Goal: Information Seeking & Learning: Find specific fact

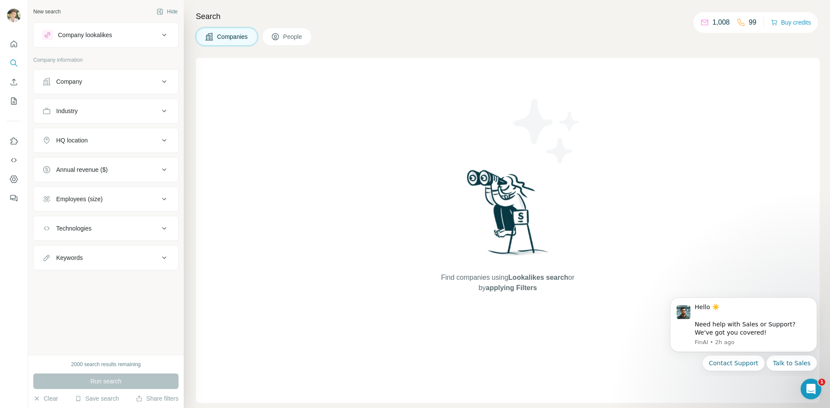
click at [76, 139] on div "HQ location" at bounding box center [72, 140] width 32 height 9
click at [74, 164] on input "text" at bounding box center [105, 162] width 127 height 16
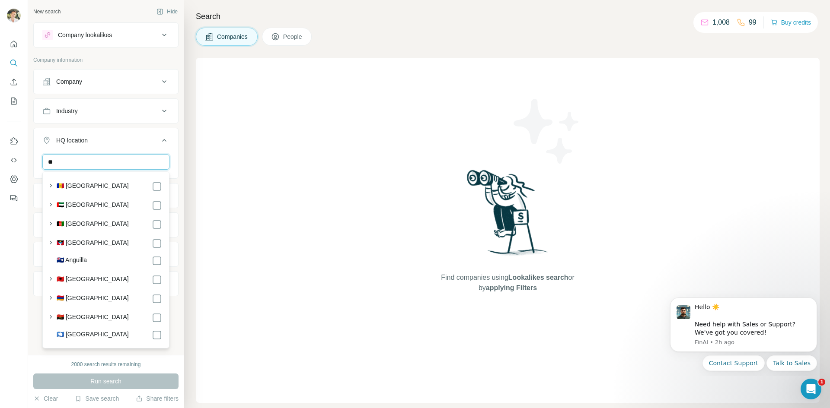
type input "*"
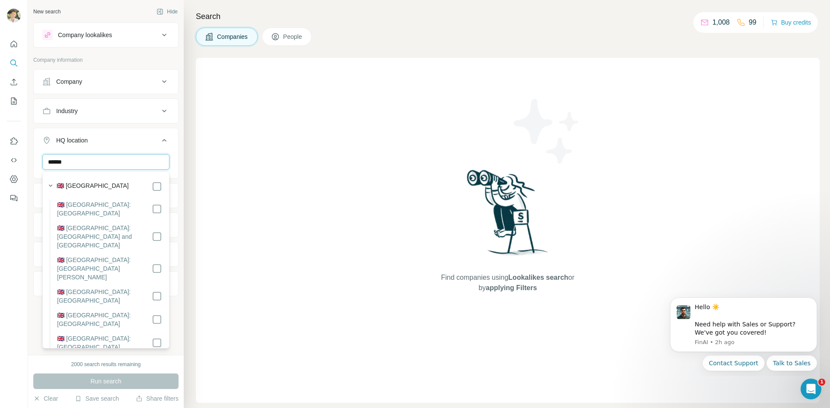
type input "******"
click at [87, 207] on label "🇬🇧 [GEOGRAPHIC_DATA]: [GEOGRAPHIC_DATA]" at bounding box center [104, 209] width 95 height 17
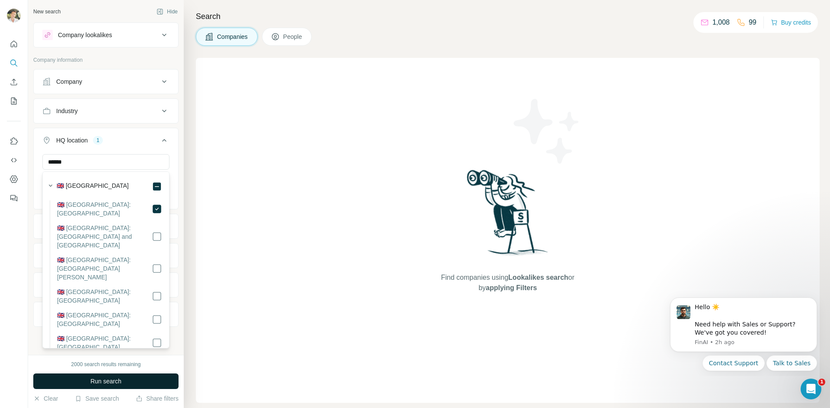
click at [85, 382] on button "Run search" at bounding box center [105, 382] width 145 height 16
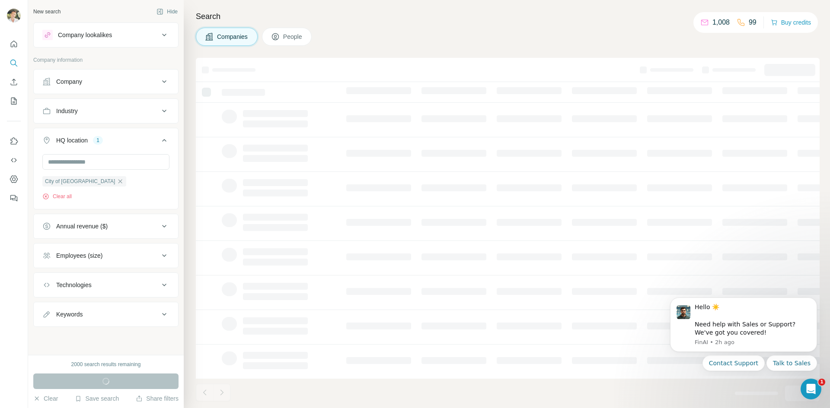
click at [68, 259] on div "Employees (size)" at bounding box center [79, 256] width 46 height 9
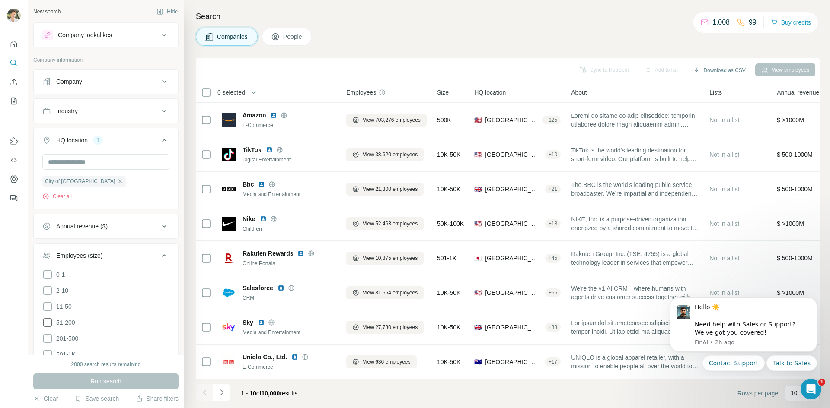
click at [50, 320] on icon at bounding box center [47, 323] width 10 height 10
click at [49, 341] on icon at bounding box center [47, 339] width 10 height 10
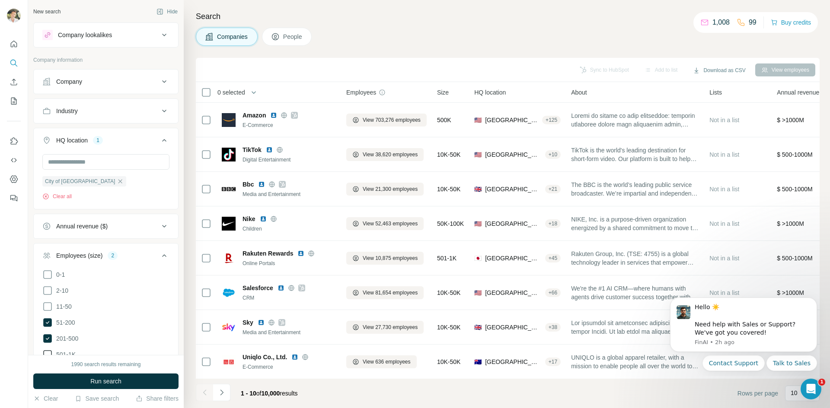
click at [42, 350] on icon at bounding box center [47, 355] width 10 height 10
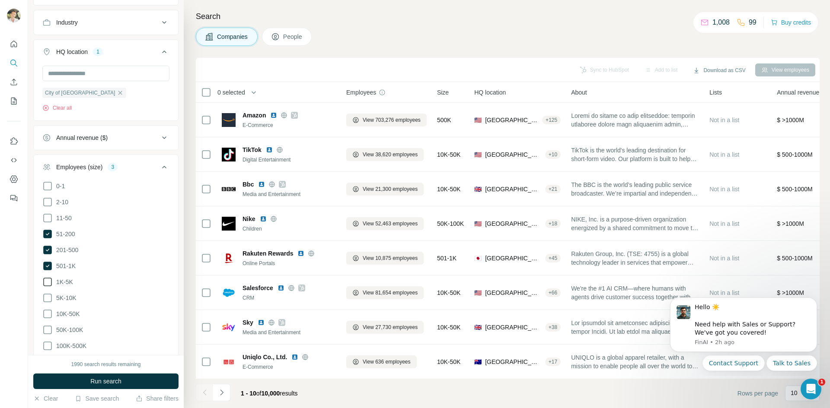
click at [47, 281] on icon at bounding box center [47, 282] width 10 height 10
click at [45, 299] on icon at bounding box center [47, 298] width 10 height 10
click at [49, 313] on icon at bounding box center [47, 314] width 10 height 10
click at [49, 330] on icon at bounding box center [47, 330] width 10 height 10
click at [48, 341] on icon at bounding box center [47, 346] width 10 height 10
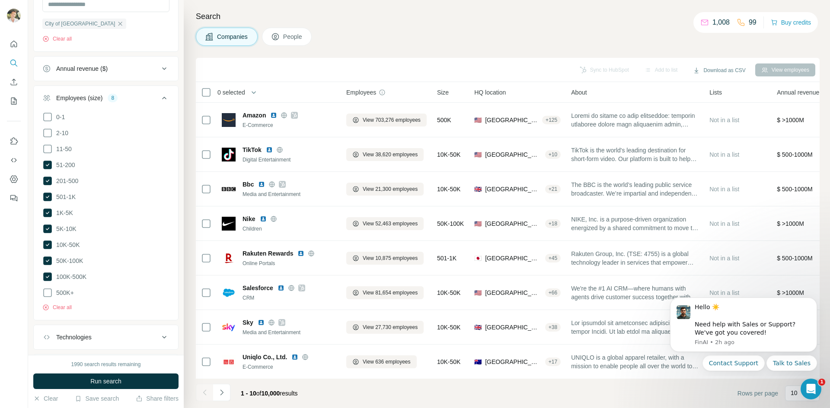
scroll to position [175, 0]
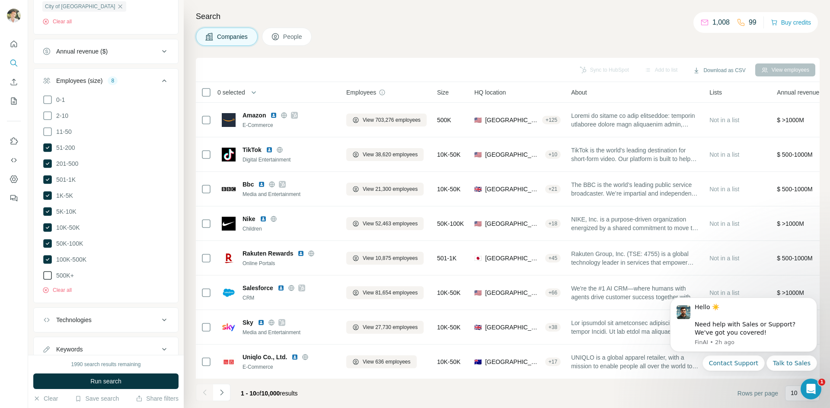
click at [45, 274] on icon at bounding box center [47, 276] width 10 height 10
click at [97, 377] on span "Run search" at bounding box center [105, 381] width 31 height 9
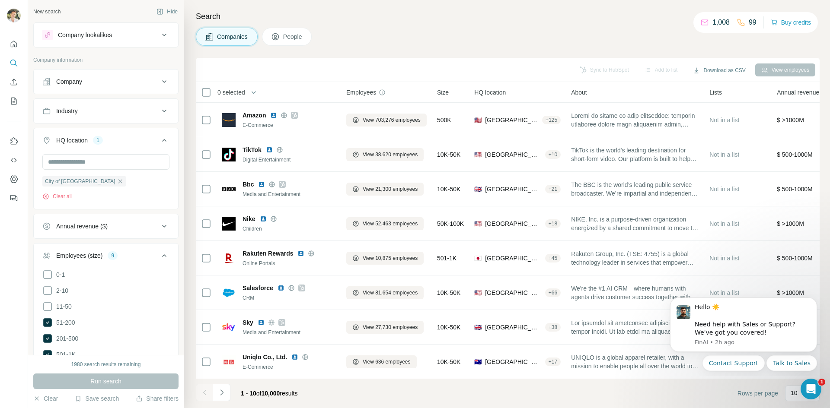
click at [297, 35] on span "People" at bounding box center [293, 36] width 20 height 9
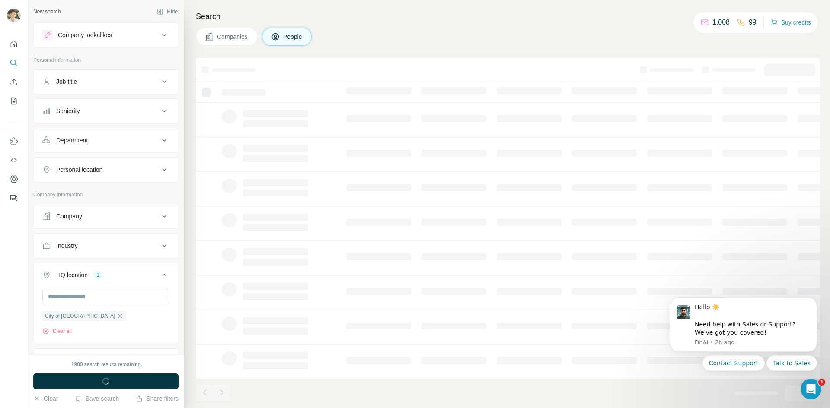
click at [291, 33] on span "People" at bounding box center [293, 36] width 20 height 9
click at [79, 93] on div "Job title" at bounding box center [105, 81] width 145 height 25
click at [80, 75] on button "Job title" at bounding box center [106, 81] width 144 height 21
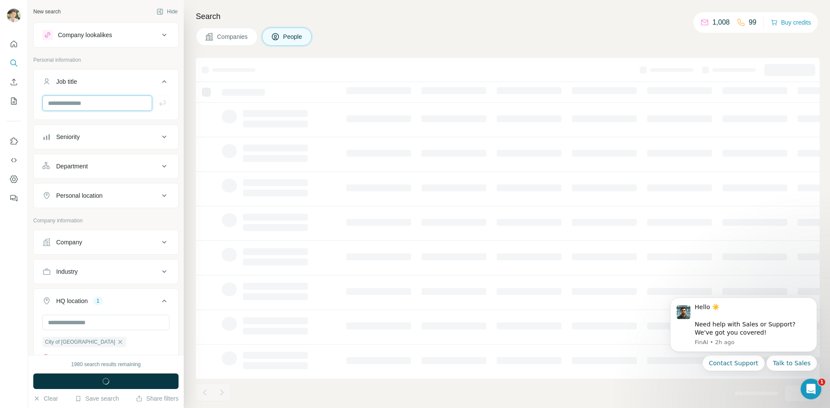
click at [80, 107] on input "text" at bounding box center [97, 104] width 110 height 16
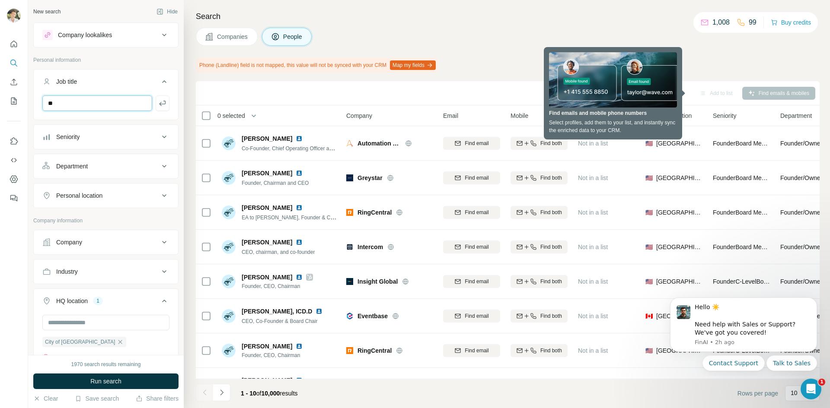
type input "**"
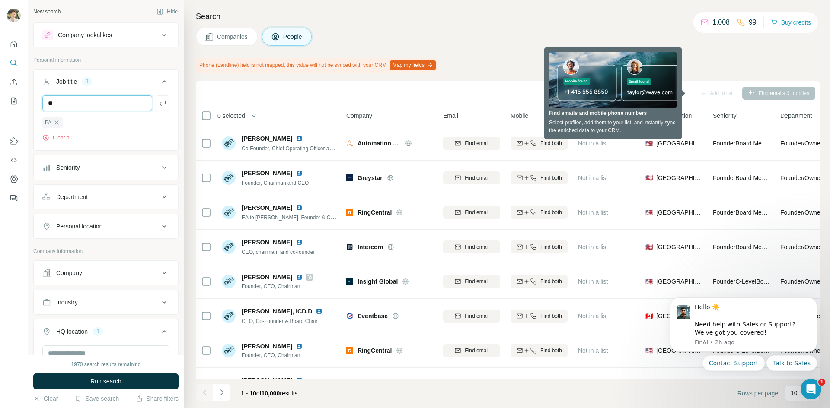
type input "**"
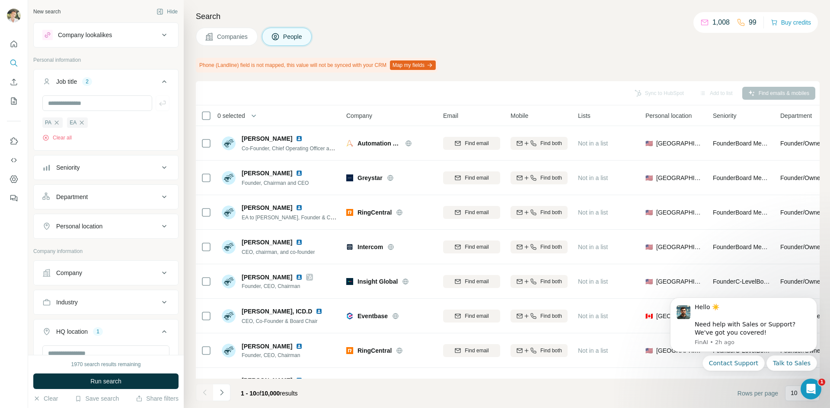
click at [228, 115] on span "0 selected" at bounding box center [231, 116] width 28 height 9
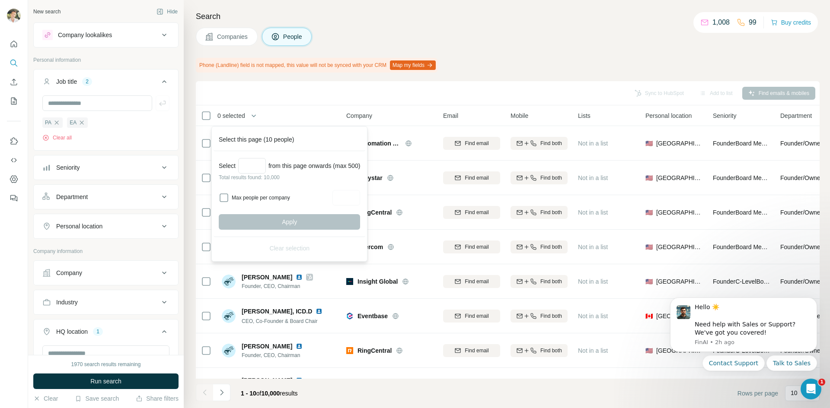
click at [288, 39] on span "People" at bounding box center [293, 36] width 20 height 9
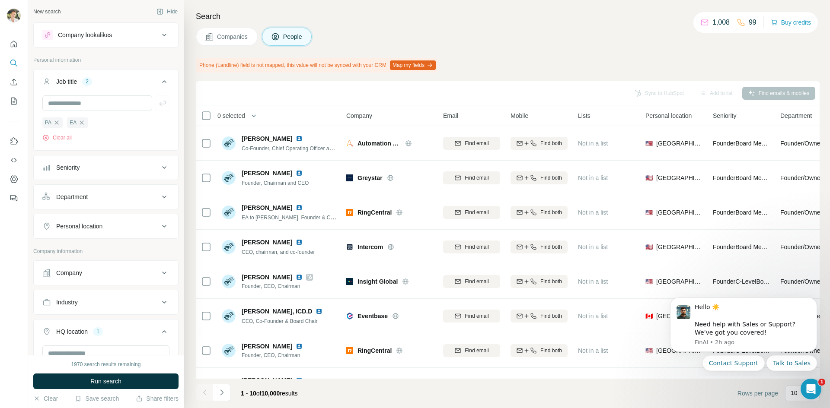
click at [78, 222] on button "Personal location" at bounding box center [106, 226] width 144 height 21
click at [68, 245] on input "text" at bounding box center [105, 248] width 127 height 16
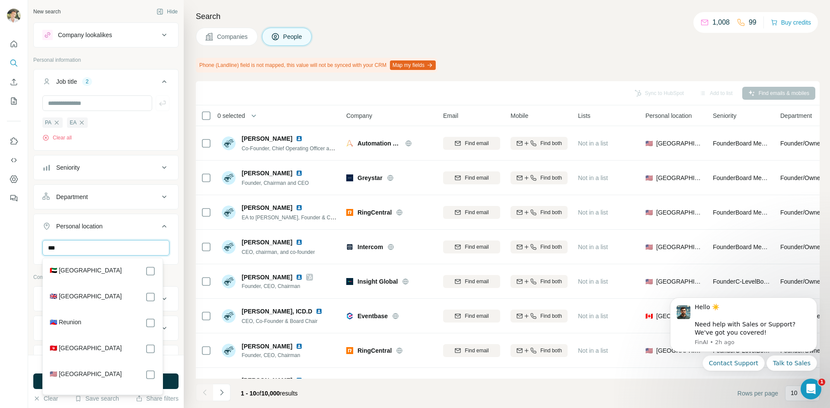
type input "***"
click at [62, 299] on label "🇬🇧 [GEOGRAPHIC_DATA]" at bounding box center [86, 297] width 72 height 10
click at [75, 297] on label "🇬🇧 [GEOGRAPHIC_DATA]" at bounding box center [86, 297] width 72 height 10
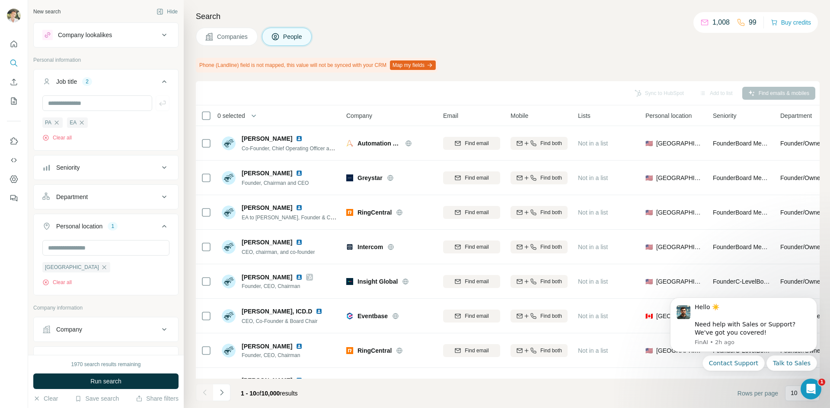
click at [5, 298] on div at bounding box center [14, 204] width 28 height 408
click at [93, 381] on span "Run search" at bounding box center [105, 381] width 31 height 9
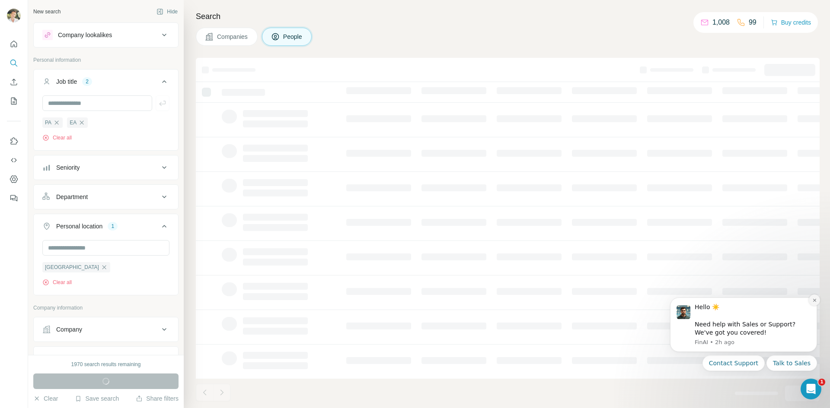
click at [812, 303] on icon "Dismiss notification" at bounding box center [814, 300] width 5 height 5
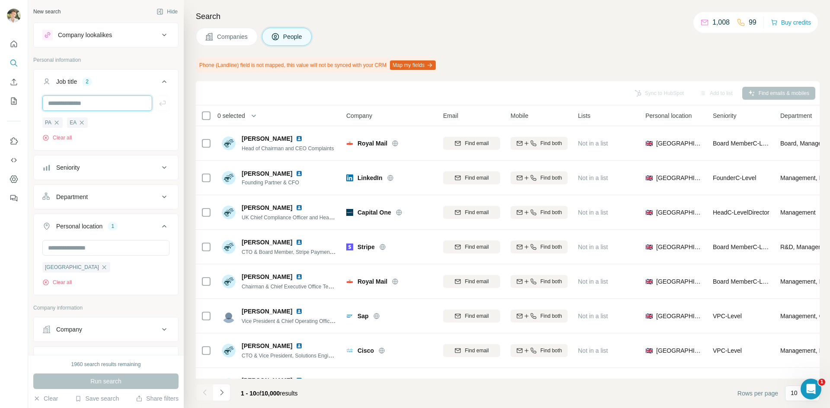
click at [86, 96] on input "text" at bounding box center [97, 104] width 110 height 16
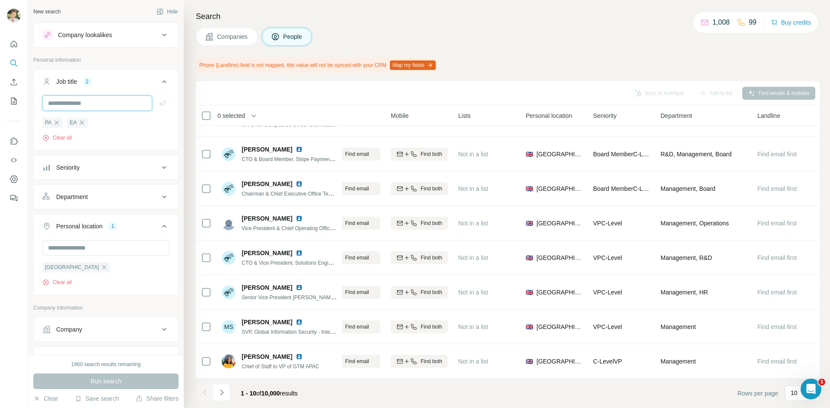
scroll to position [97, 0]
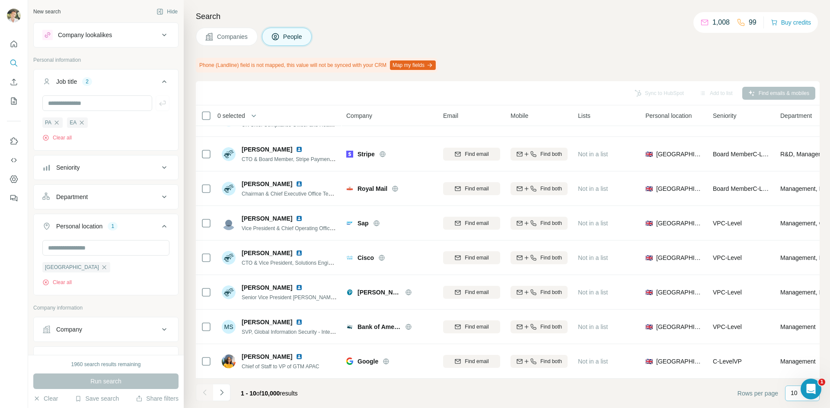
click at [791, 398] on div "10" at bounding box center [802, 393] width 22 height 15
click at [801, 326] on div "60" at bounding box center [802, 327] width 20 height 9
click at [108, 383] on div "Run search" at bounding box center [105, 382] width 145 height 16
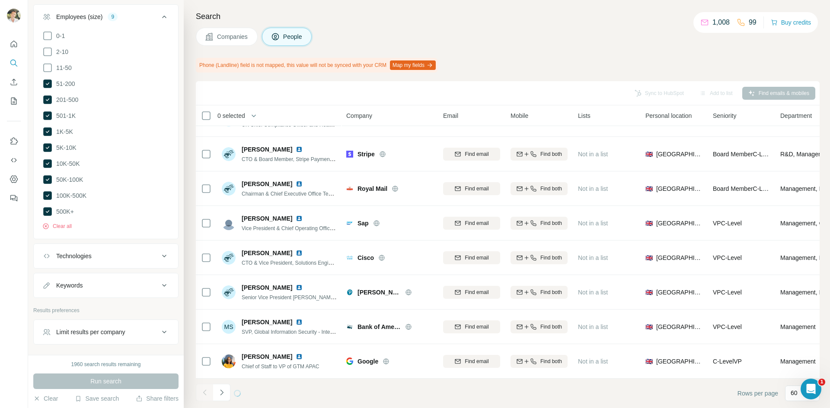
scroll to position [482, 0]
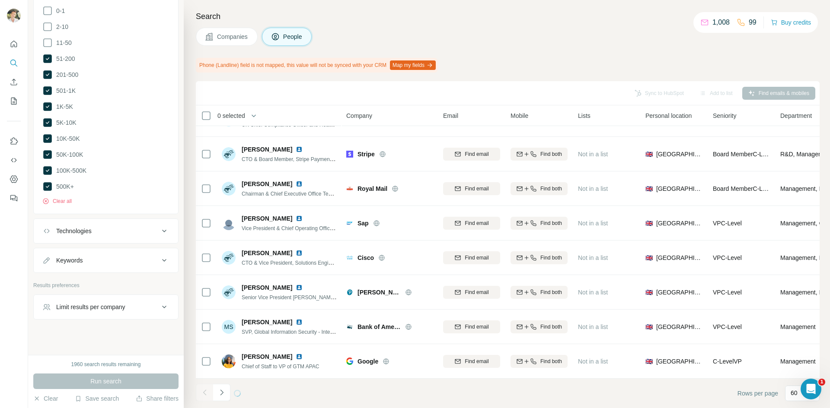
click at [77, 303] on div "Limit results per company" at bounding box center [90, 307] width 69 height 9
click at [80, 322] on input "number" at bounding box center [105, 329] width 127 height 16
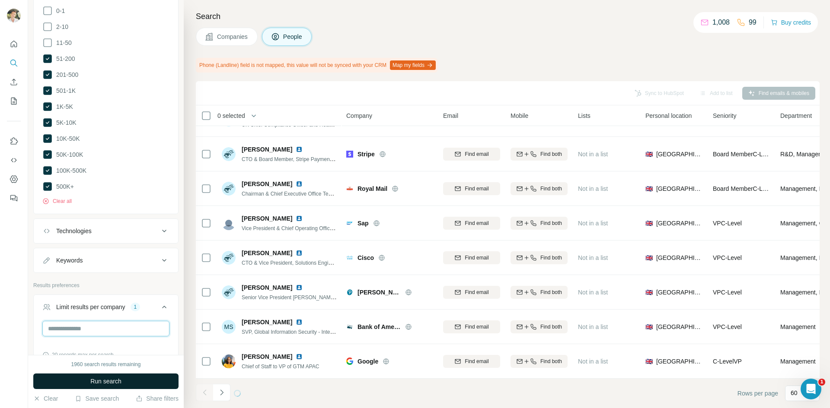
type input "*"
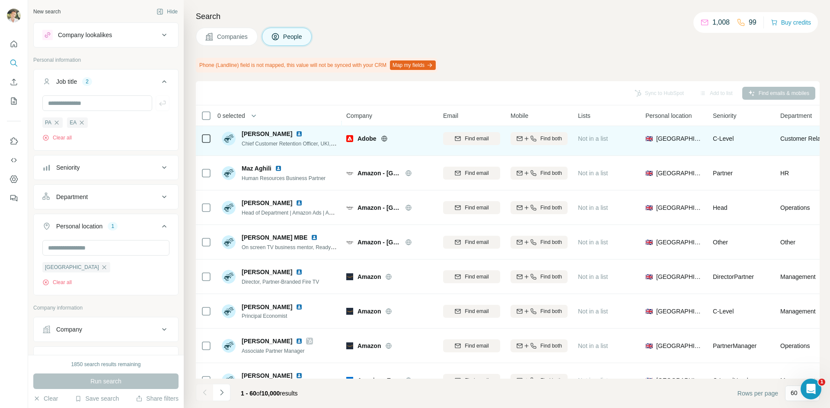
click at [296, 132] on img at bounding box center [299, 134] width 7 height 7
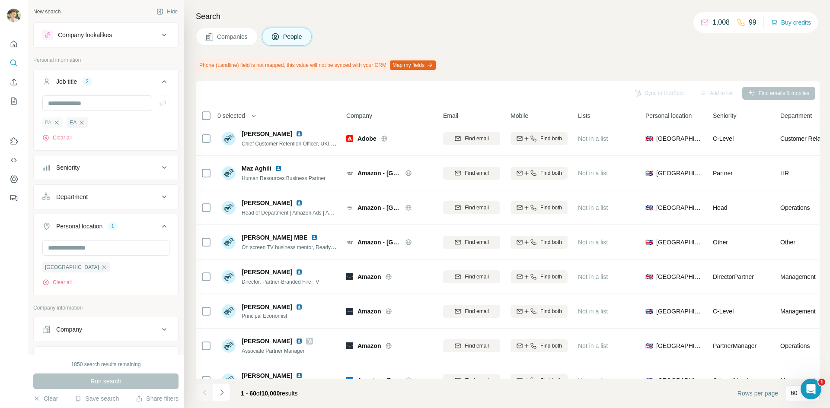
click at [57, 123] on icon "button" at bounding box center [57, 123] width 4 height 4
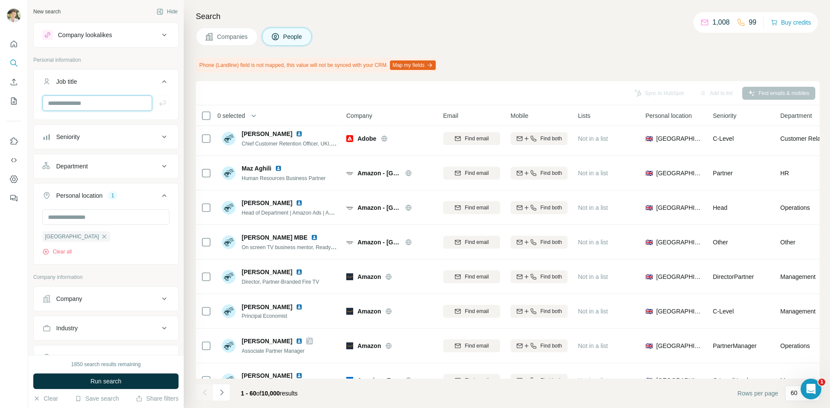
click at [62, 106] on input "text" at bounding box center [97, 104] width 110 height 16
type input "**********"
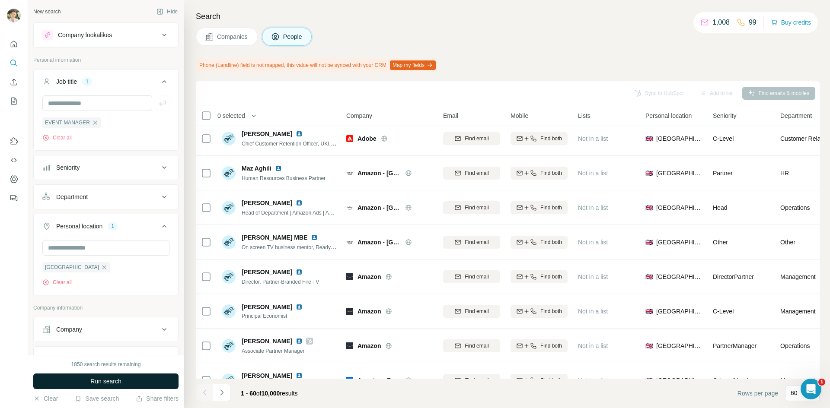
click at [83, 376] on button "Run search" at bounding box center [105, 382] width 145 height 16
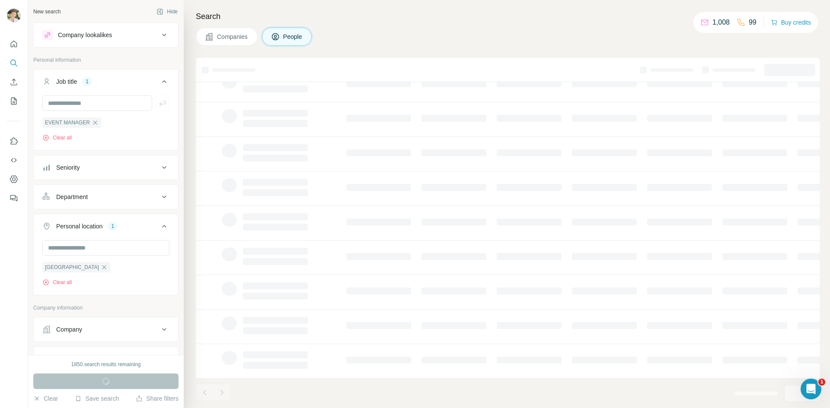
click at [95, 373] on div "1850 search results remaining Run search Clear Save search Share filters" at bounding box center [106, 381] width 156 height 53
